Goal: Transaction & Acquisition: Purchase product/service

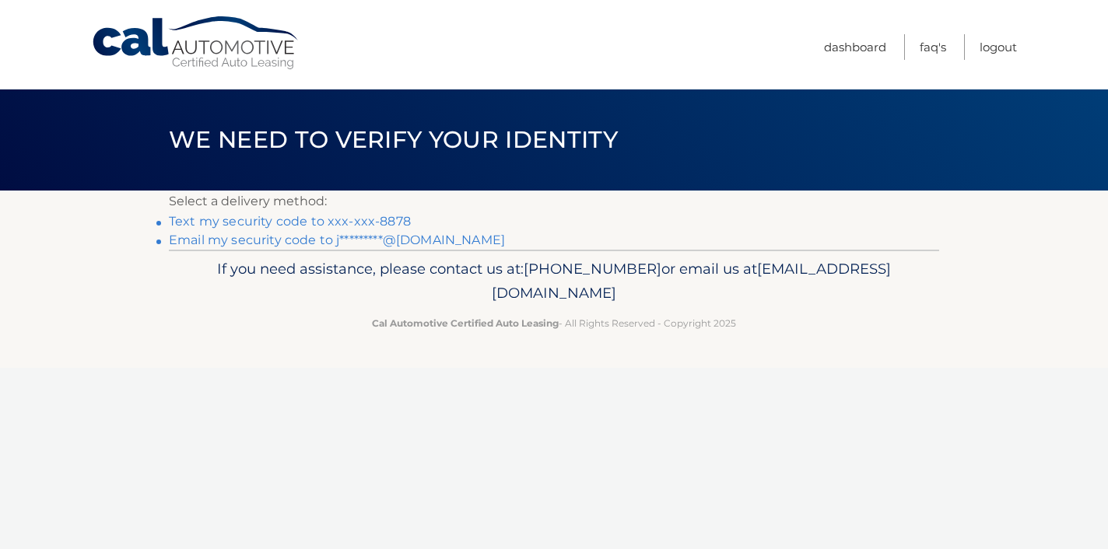
click at [392, 227] on link "Text my security code to xxx-xxx-8878" at bounding box center [290, 221] width 242 height 15
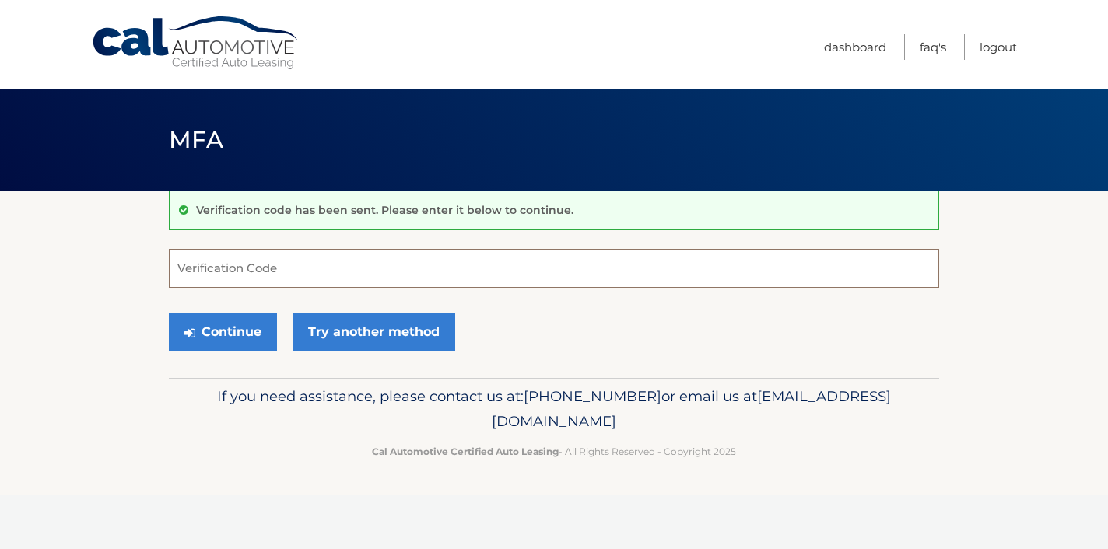
click at [372, 274] on input "Verification Code" at bounding box center [554, 268] width 770 height 39
type input "333062"
click at [169, 313] on button "Continue" at bounding box center [223, 332] width 108 height 39
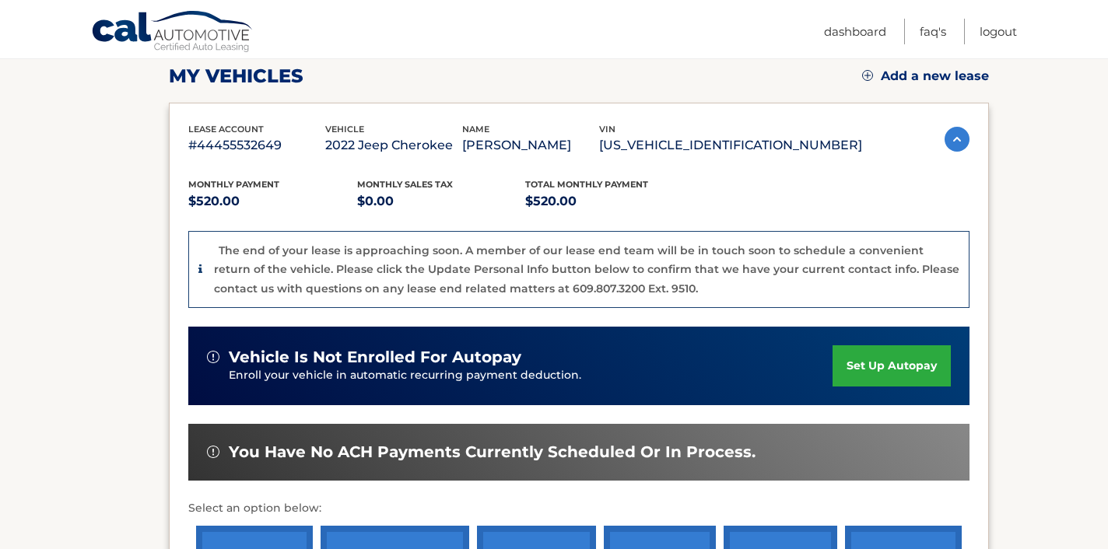
scroll to position [222, 0]
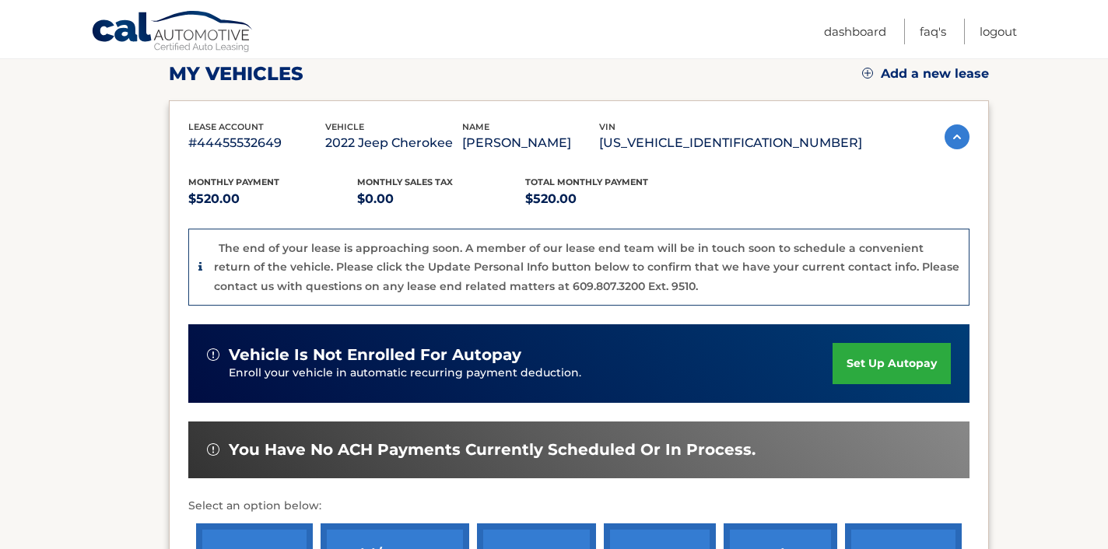
click at [891, 367] on link "set up autopay" at bounding box center [891, 363] width 118 height 41
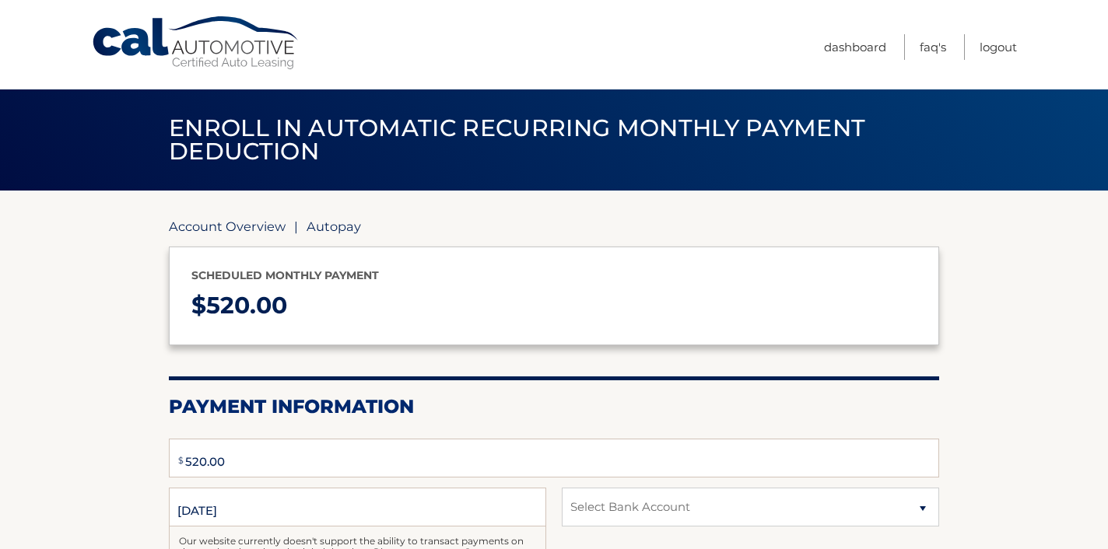
click at [194, 229] on link "Account Overview" at bounding box center [227, 227] width 117 height 16
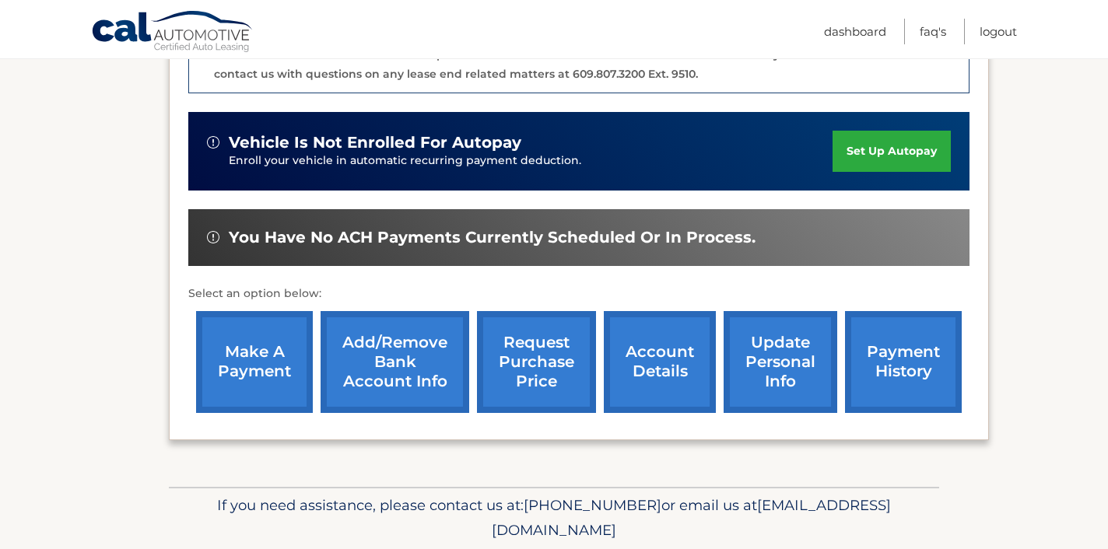
scroll to position [488, 0]
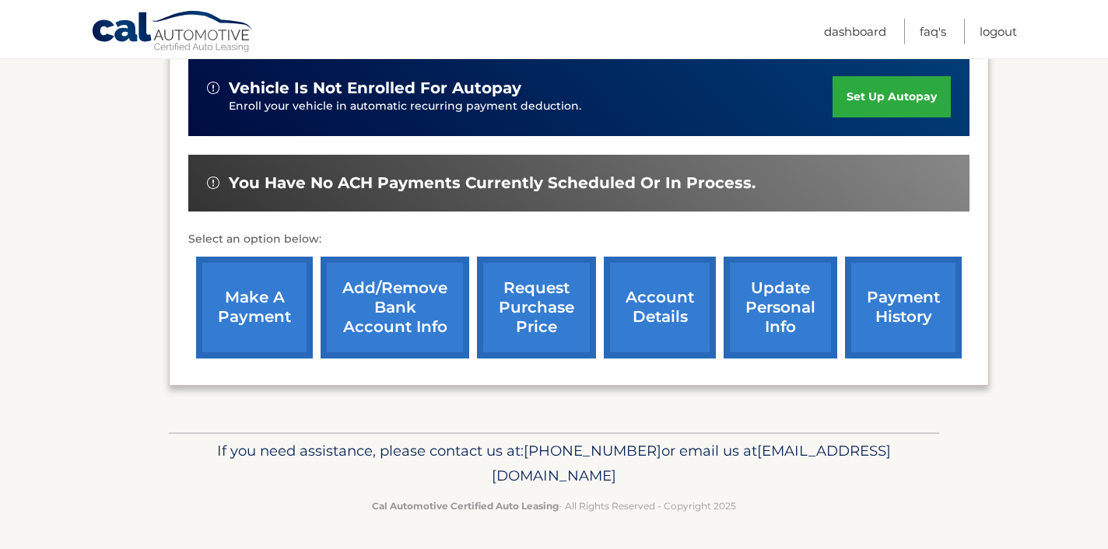
click at [670, 318] on link "account details" at bounding box center [660, 308] width 112 height 102
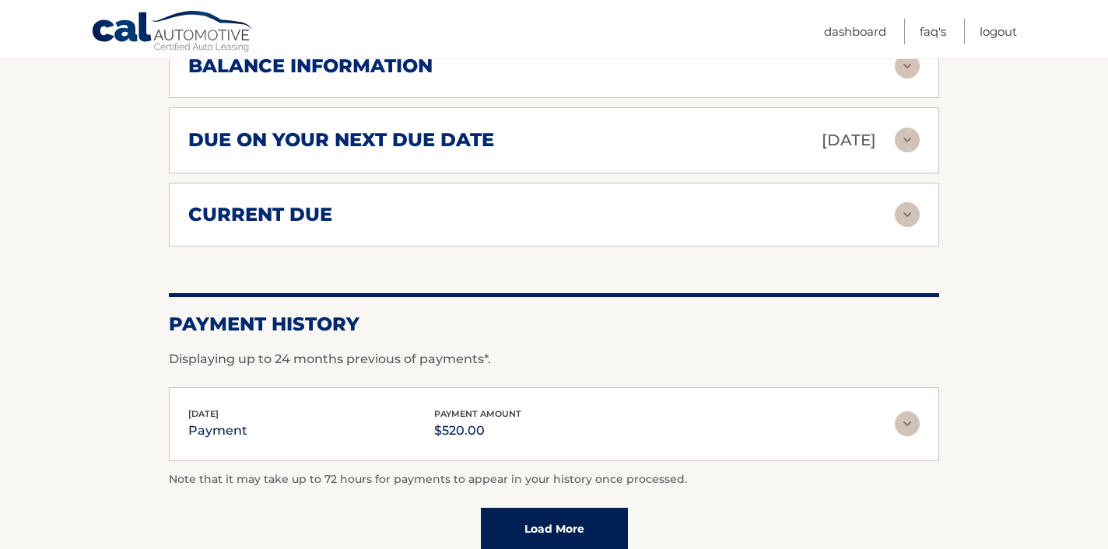
scroll to position [1022, 0]
click at [900, 411] on img at bounding box center [906, 423] width 25 height 25
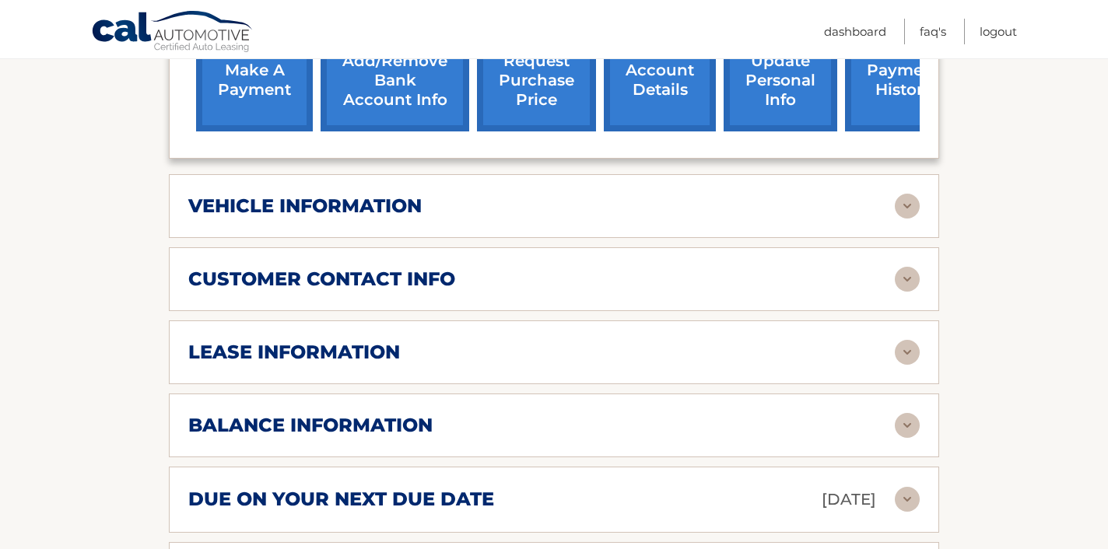
scroll to position [664, 0]
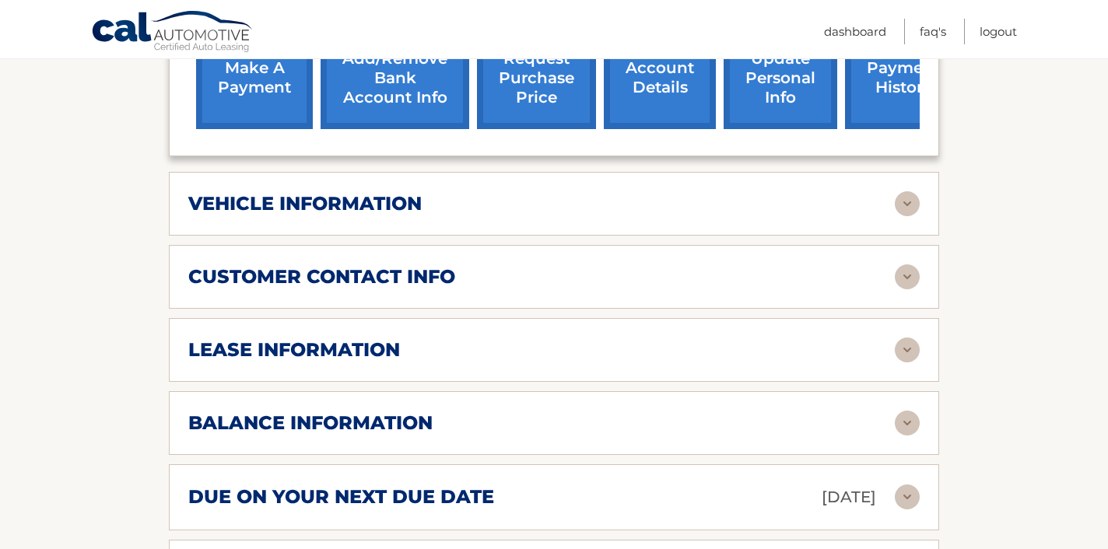
click at [900, 411] on img at bounding box center [906, 423] width 25 height 25
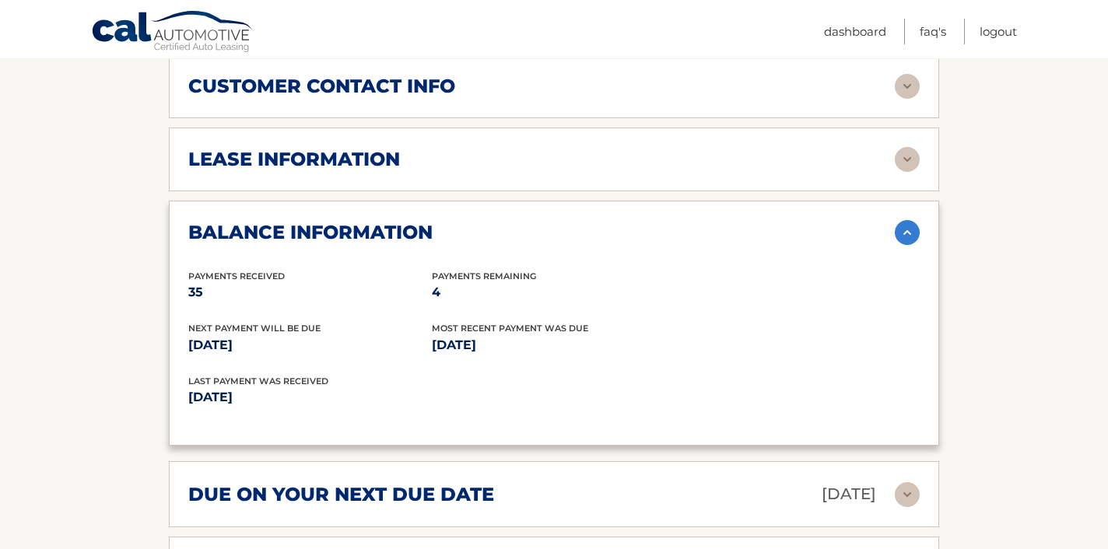
scroll to position [859, 0]
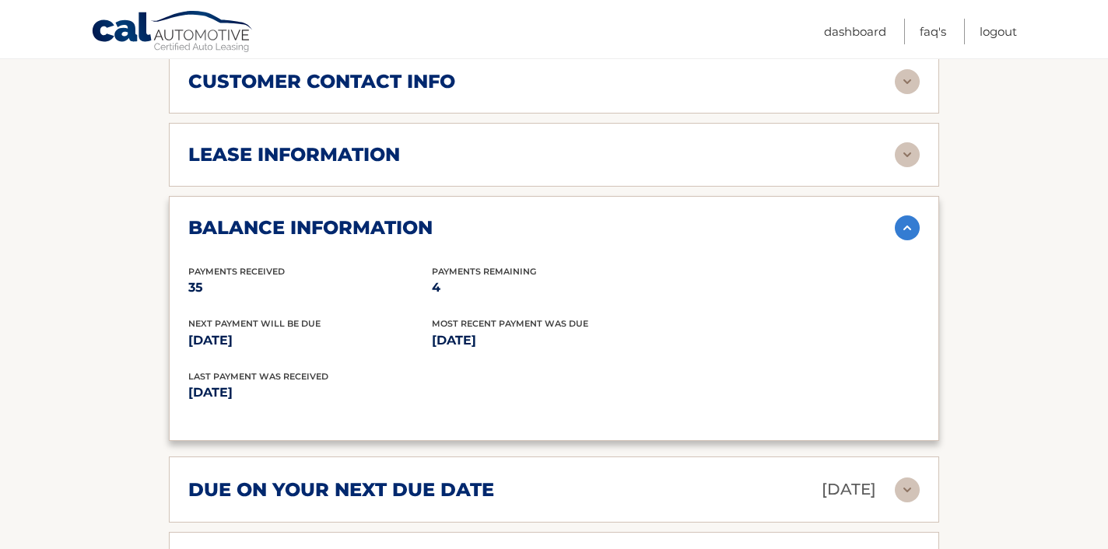
click at [266, 408] on div "balance information Payments Received 35 Payments Remaining 4 Next Payment will…" at bounding box center [554, 319] width 770 height 246
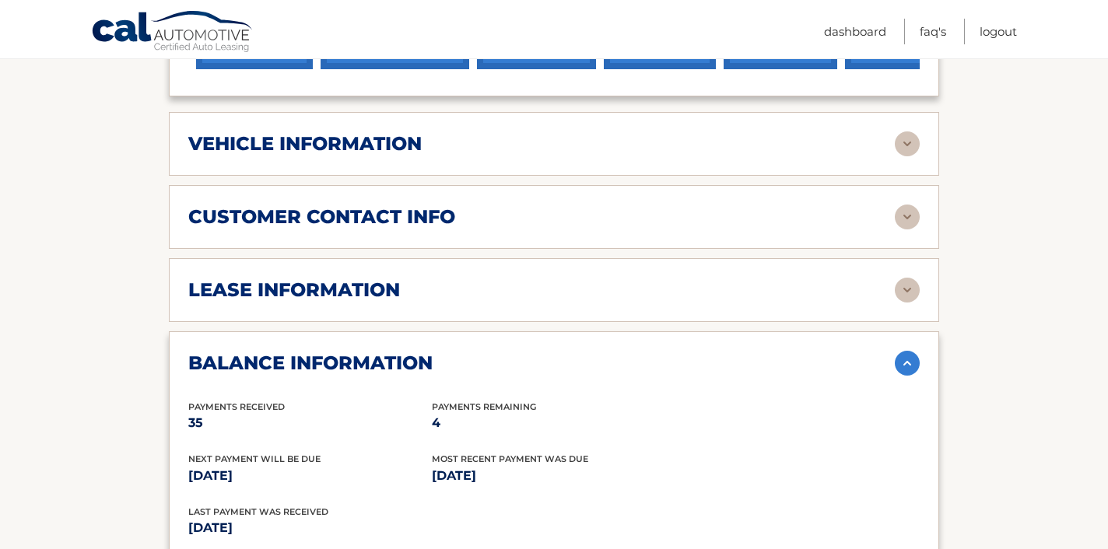
scroll to position [748, 0]
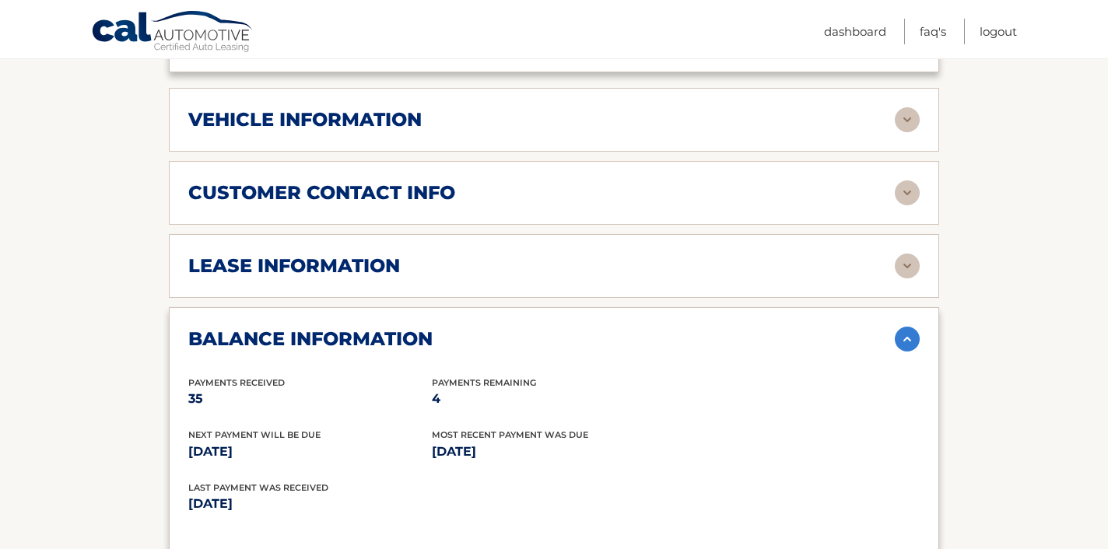
click at [906, 254] on img at bounding box center [906, 266] width 25 height 25
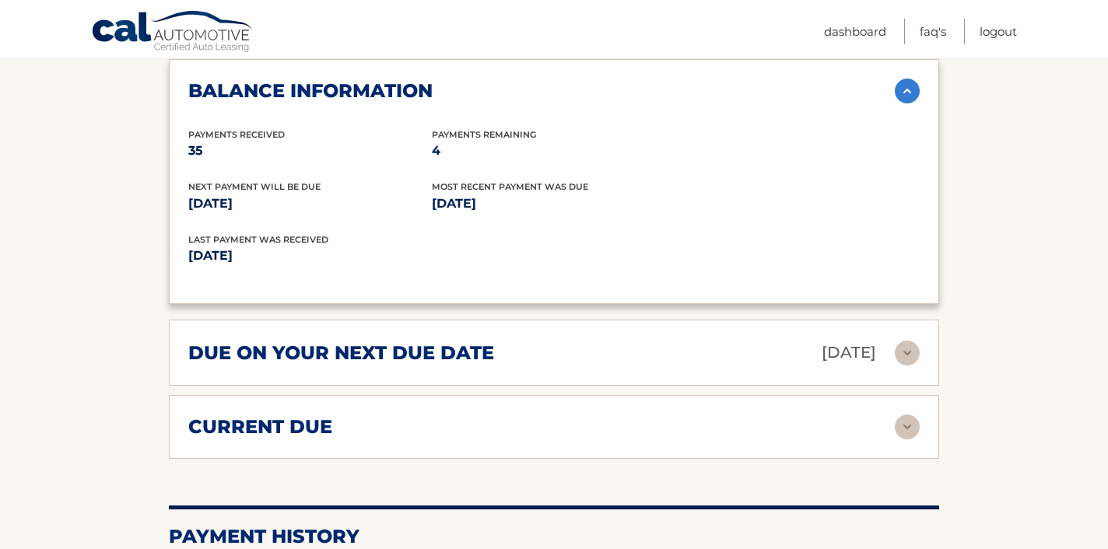
scroll to position [1290, 0]
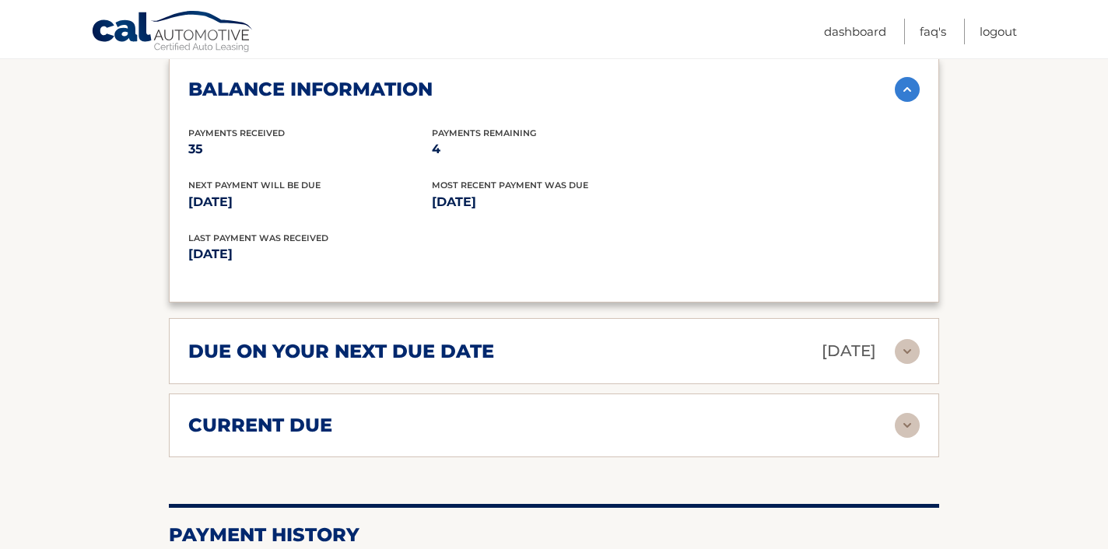
click at [904, 339] on img at bounding box center [906, 351] width 25 height 25
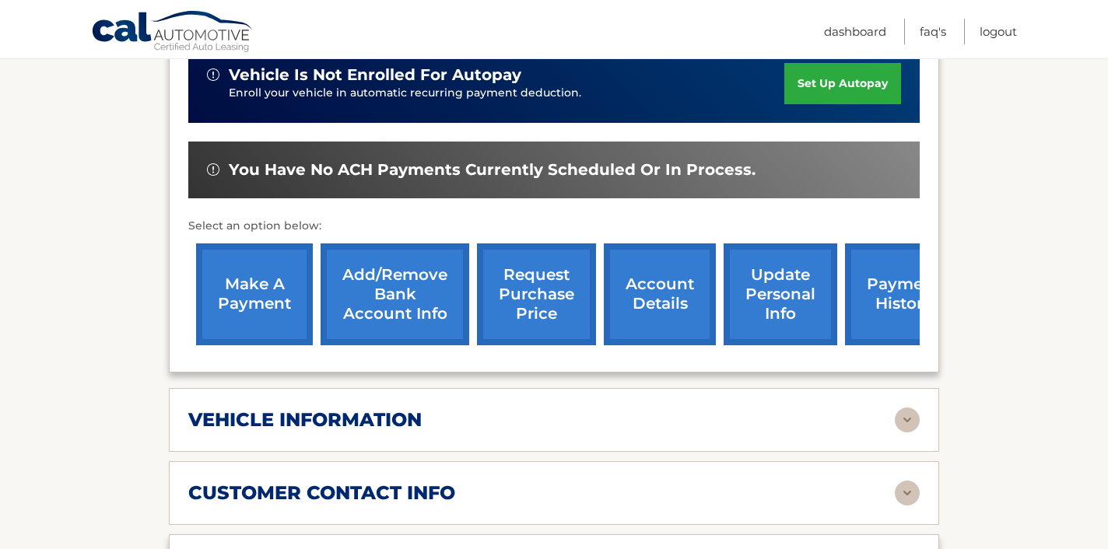
scroll to position [436, 0]
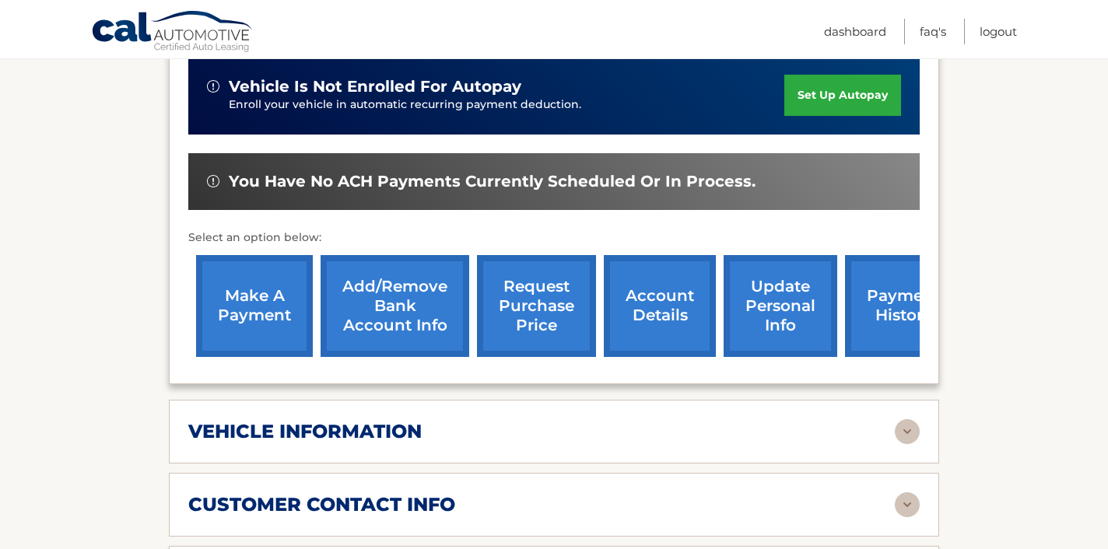
click at [255, 278] on link "make a payment" at bounding box center [254, 306] width 117 height 102
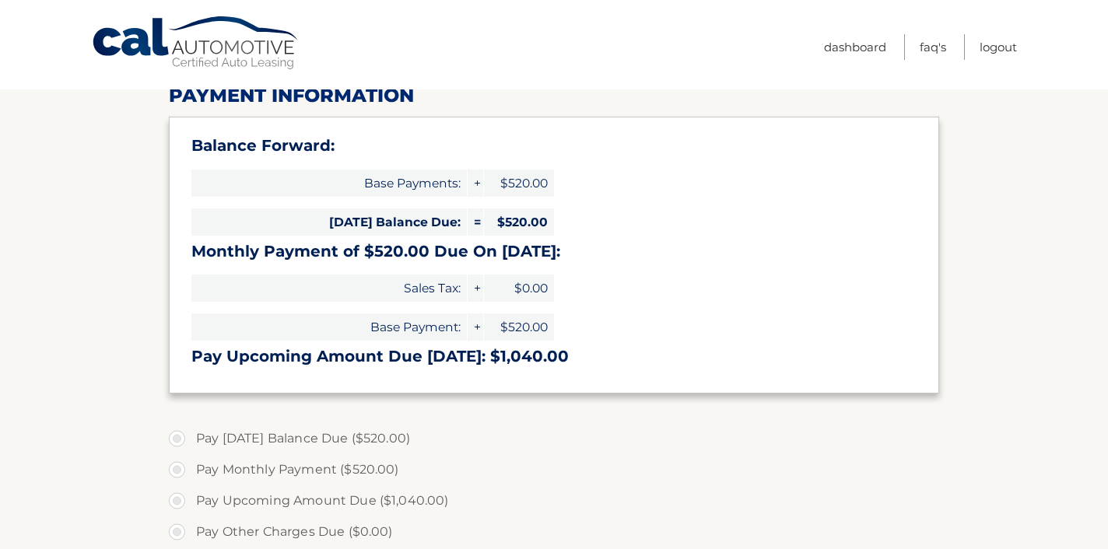
scroll to position [202, 0]
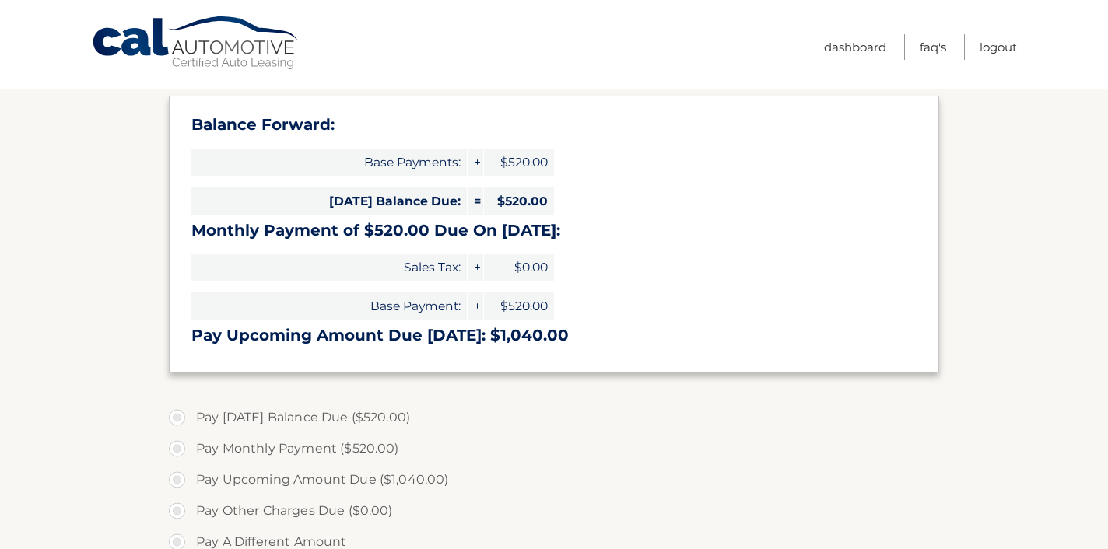
click at [179, 420] on label "Pay Today's Balance Due ($520.00)" at bounding box center [554, 417] width 770 height 31
click at [179, 420] on input "Pay Today's Balance Due ($520.00)" at bounding box center [183, 414] width 16 height 25
radio input "true"
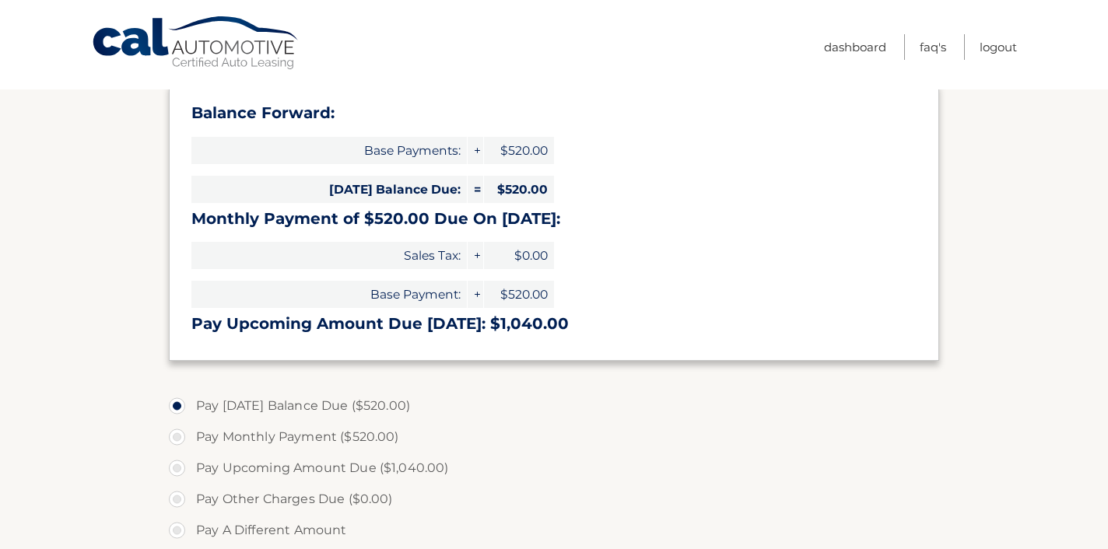
select select "ODgyZWE3NGUtYzJlYS00OGIwLTk2ZDEtNWY1Y2ZjMTc1ZGE2"
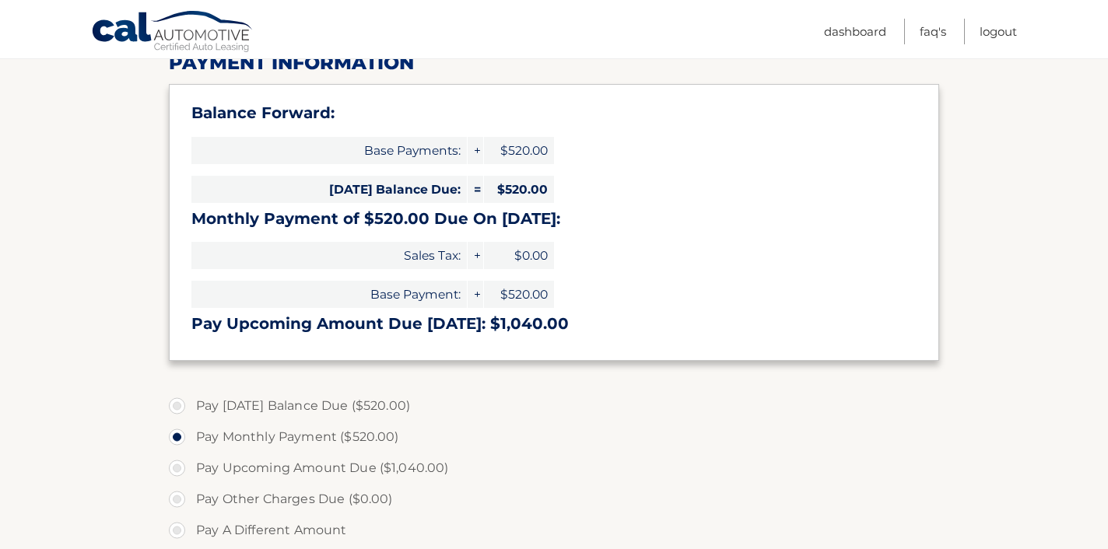
scroll to position [215, 0]
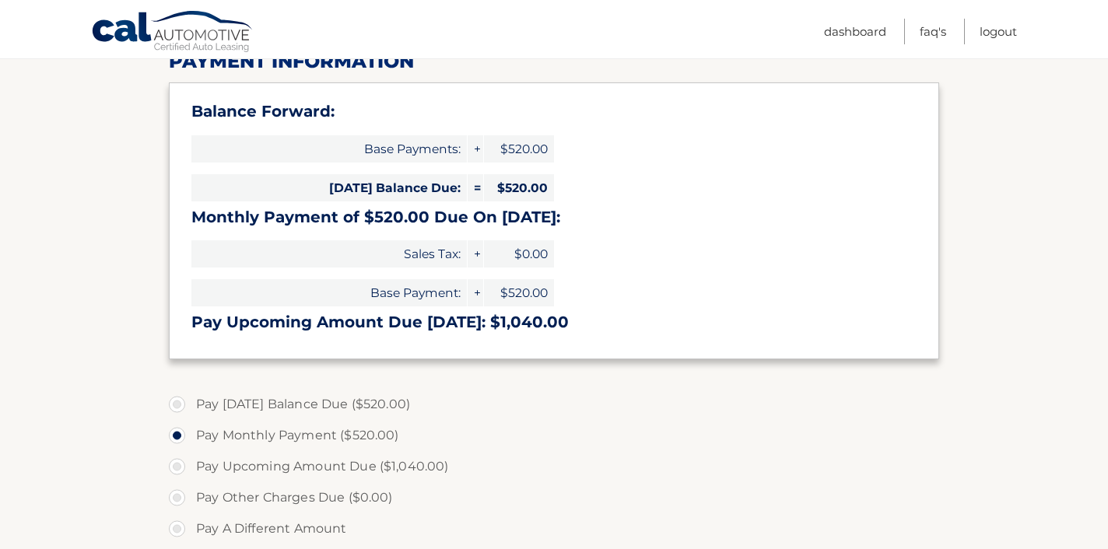
click at [180, 406] on label "Pay Today's Balance Due ($520.00)" at bounding box center [554, 404] width 770 height 31
click at [180, 406] on input "Pay Today's Balance Due ($520.00)" at bounding box center [183, 401] width 16 height 25
radio input "true"
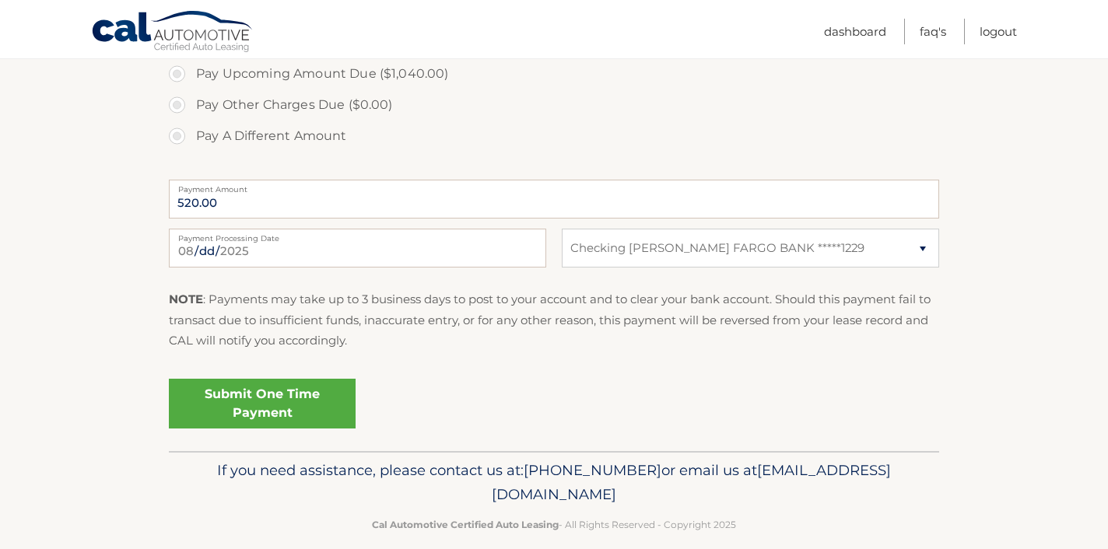
scroll to position [628, 0]
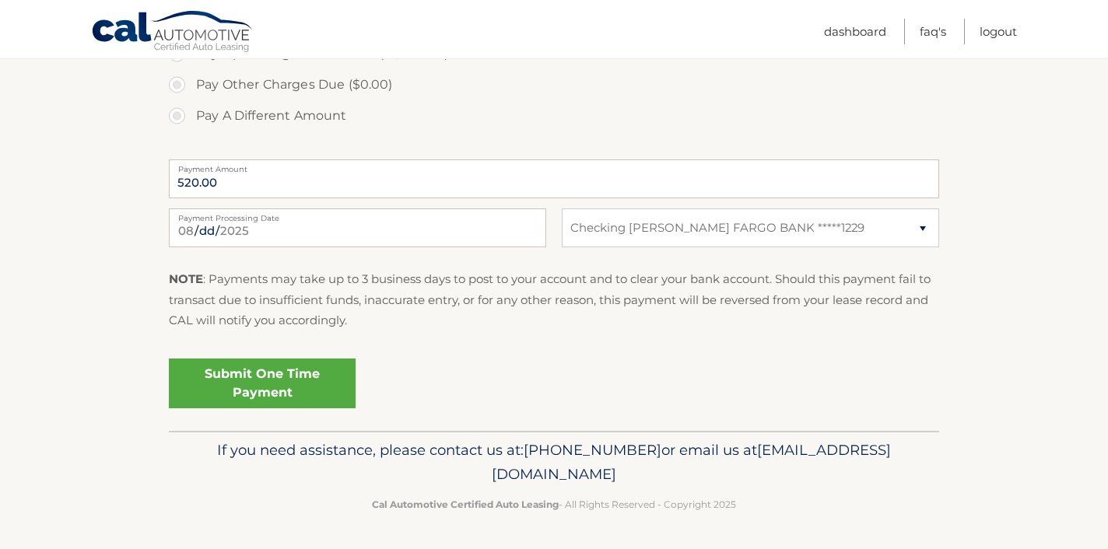
click at [278, 388] on link "Submit One Time Payment" at bounding box center [262, 384] width 187 height 50
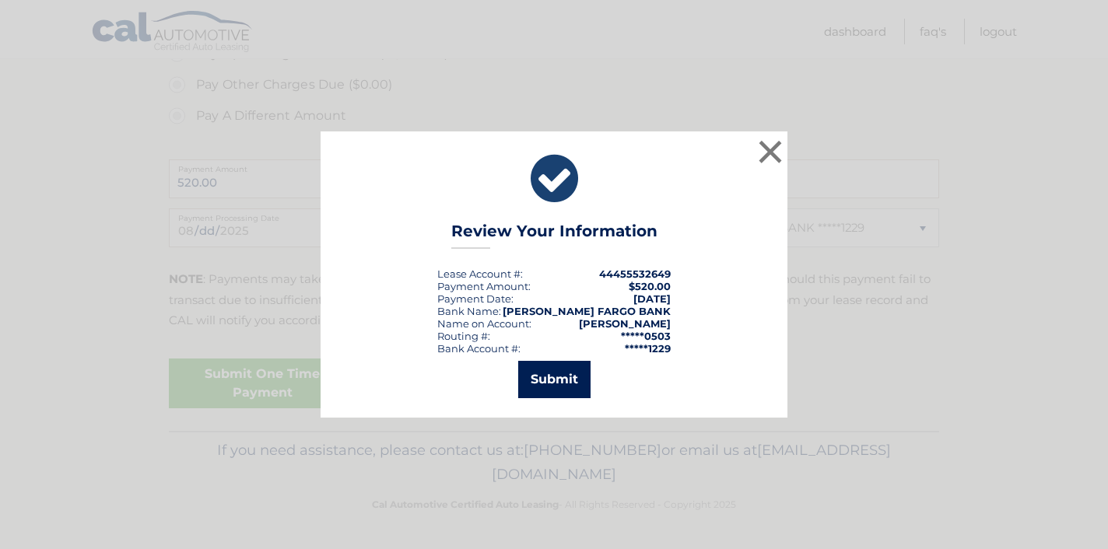
click at [561, 375] on button "Submit" at bounding box center [554, 379] width 72 height 37
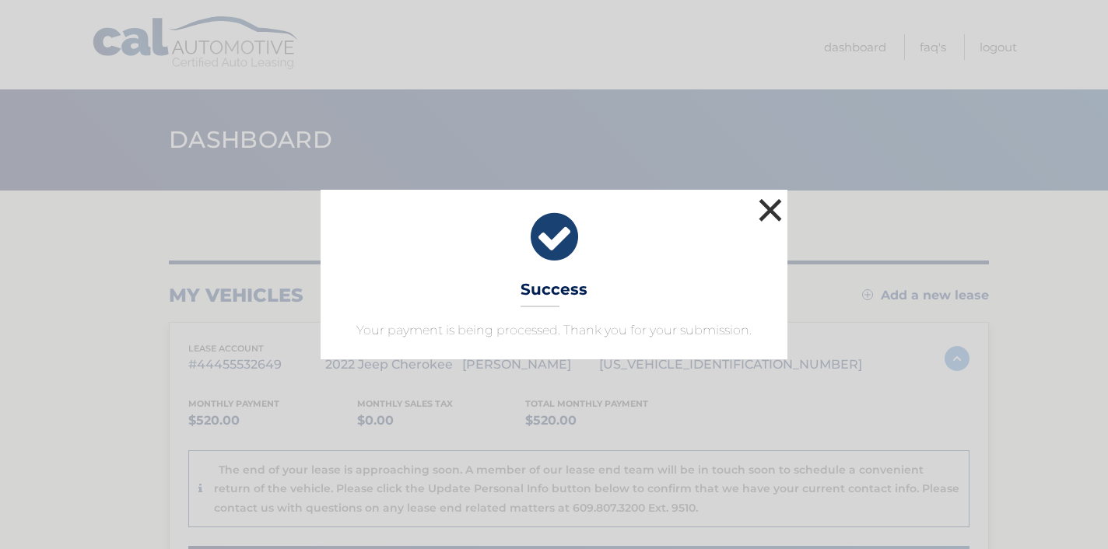
click at [768, 210] on button "×" at bounding box center [769, 209] width 31 height 31
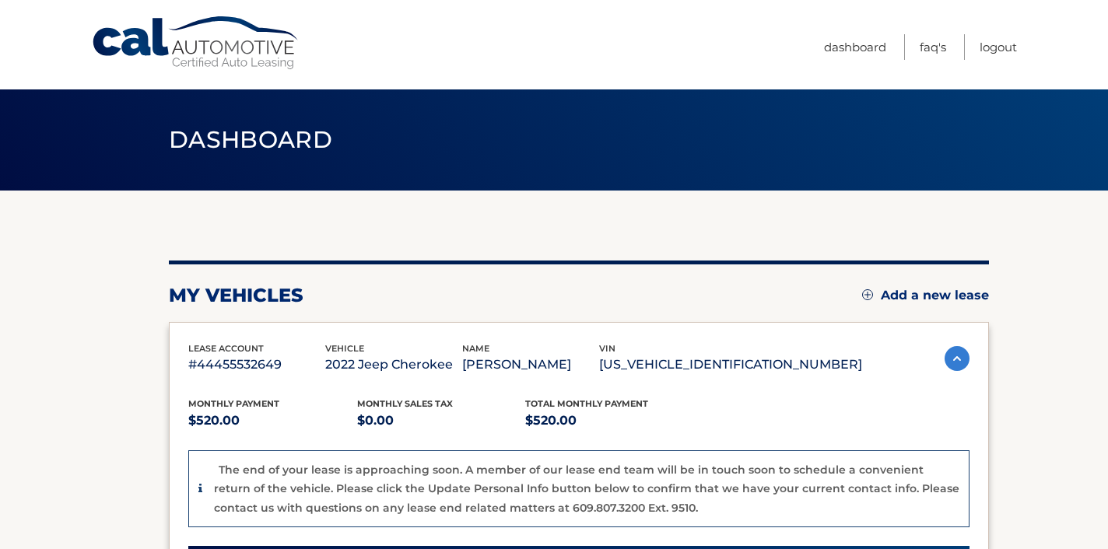
click at [1003, 51] on link "Logout" at bounding box center [997, 47] width 37 height 26
